Goal: Task Accomplishment & Management: Manage account settings

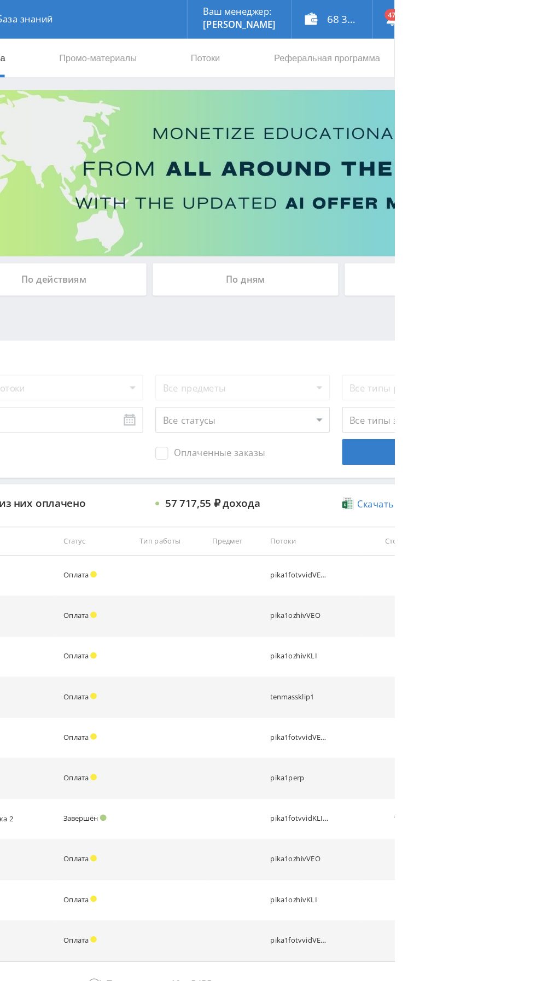
click at [429, 235] on div "По дням" at bounding box center [409, 237] width 157 height 27
click at [0, 0] on input "По дням" at bounding box center [0, 0] width 0 height 0
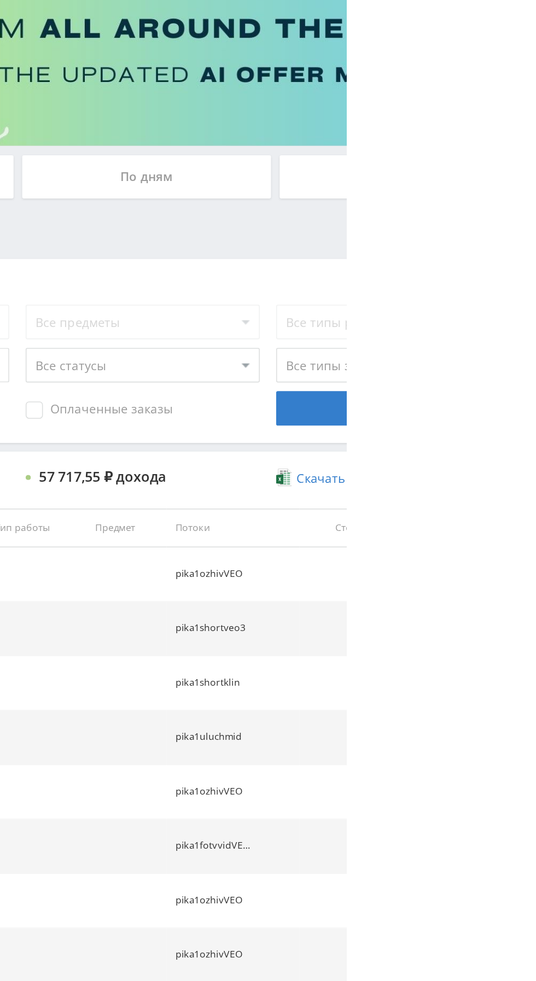
click at [457, 241] on div "По дням" at bounding box center [409, 237] width 157 height 27
click at [0, 0] on input "По дням" at bounding box center [0, 0] width 0 height 0
